Goal: Find specific page/section: Find specific page/section

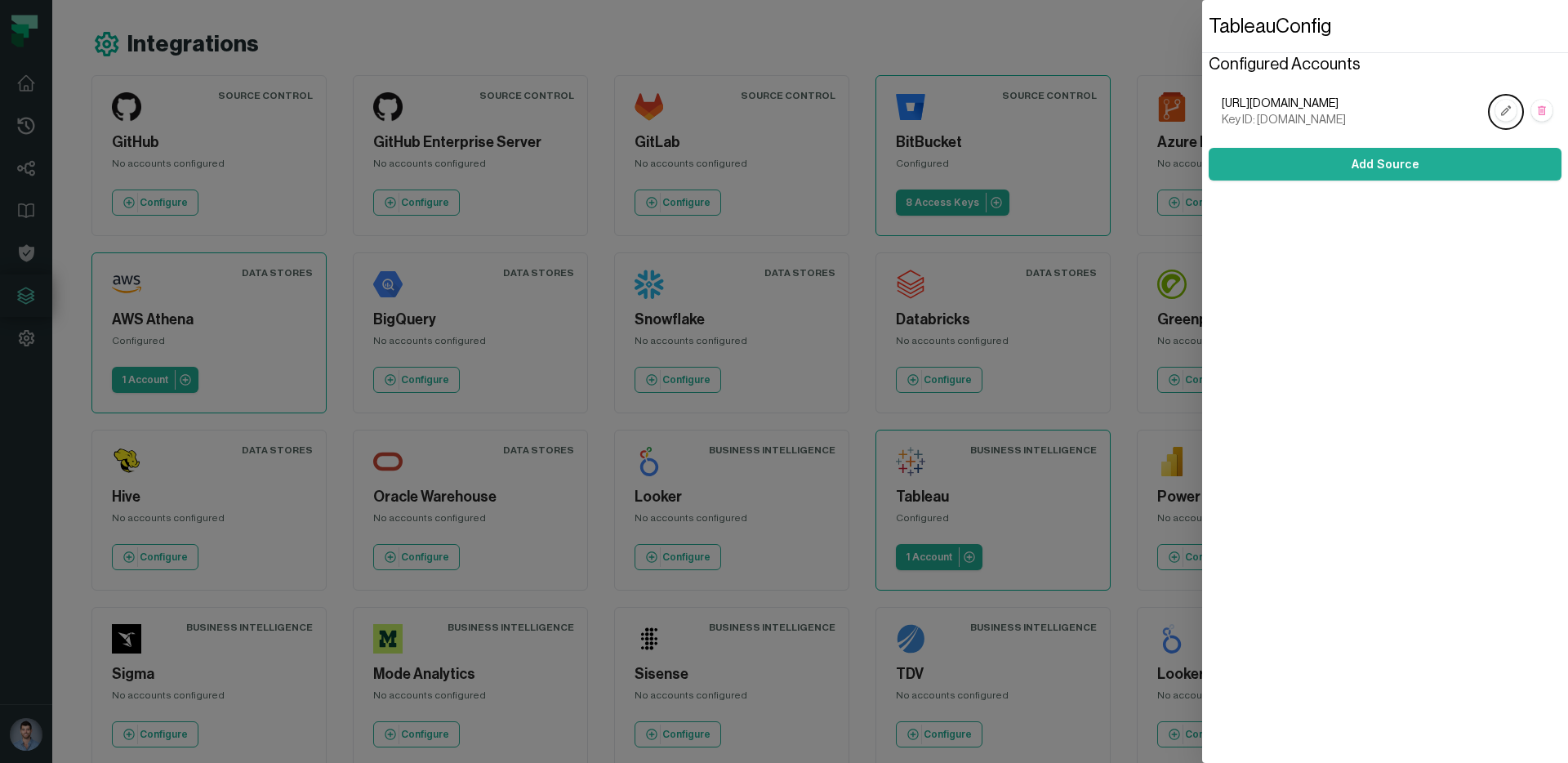
click at [1202, 191] on dialog "Tableau Config Configured Accounts [URL][DOMAIN_NAME] Key ID: [DOMAIN_NAME] Add…" at bounding box center [1384, 381] width 365 height 763
